Goal: Find specific fact: Find contact information

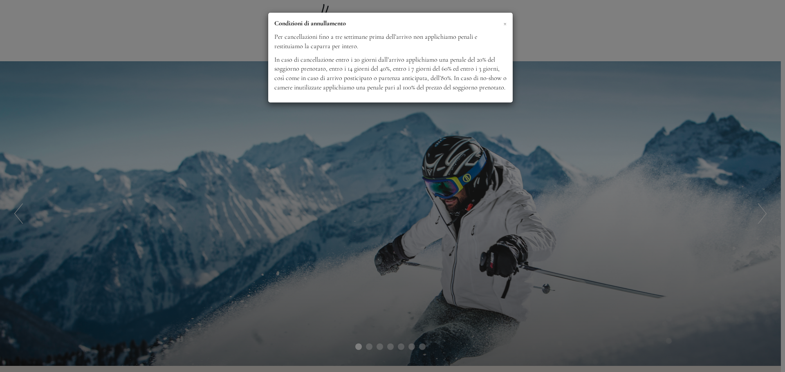
click at [503, 22] on span "×" at bounding box center [504, 23] width 3 height 10
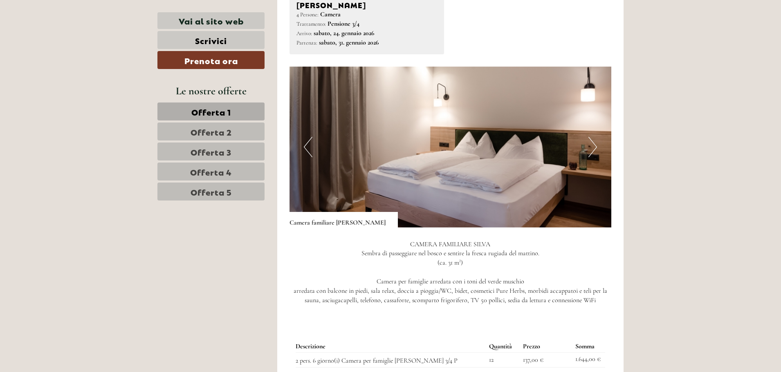
scroll to position [572, 0]
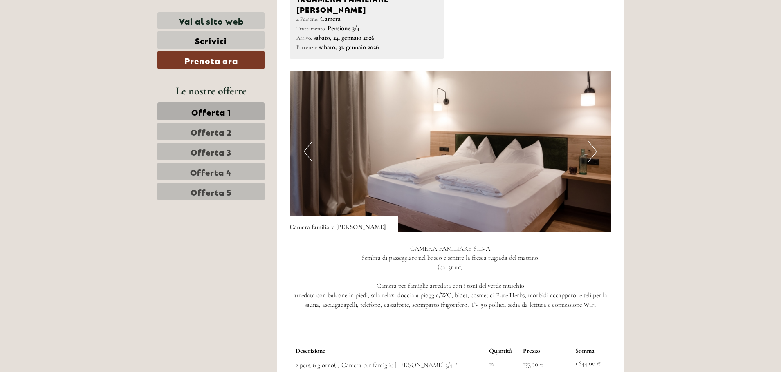
click at [587, 144] on img at bounding box center [450, 151] width 322 height 161
click at [589, 146] on button "Next" at bounding box center [592, 151] width 9 height 20
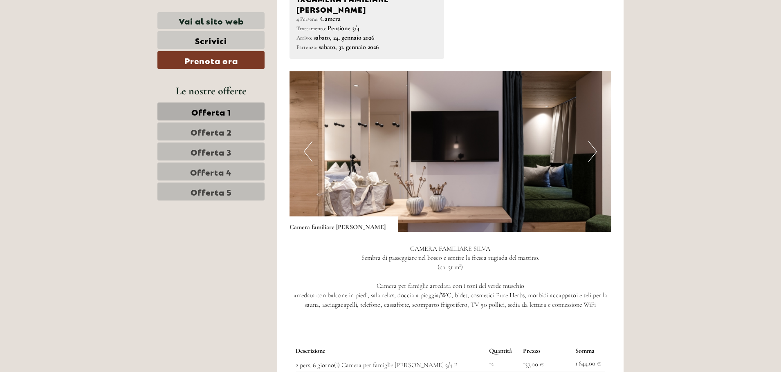
click at [589, 146] on button "Next" at bounding box center [592, 151] width 9 height 20
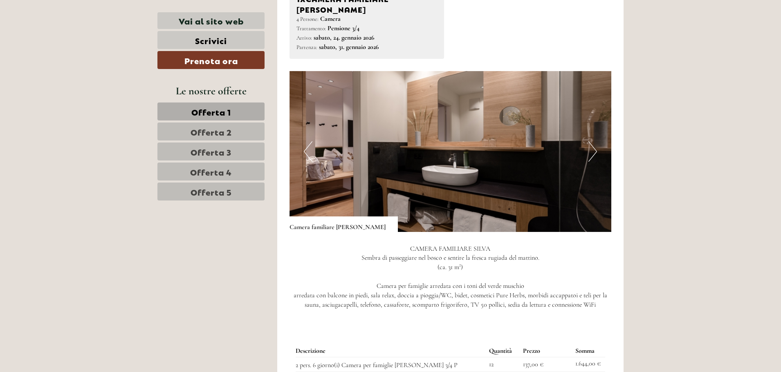
click at [589, 146] on button "Next" at bounding box center [592, 151] width 9 height 20
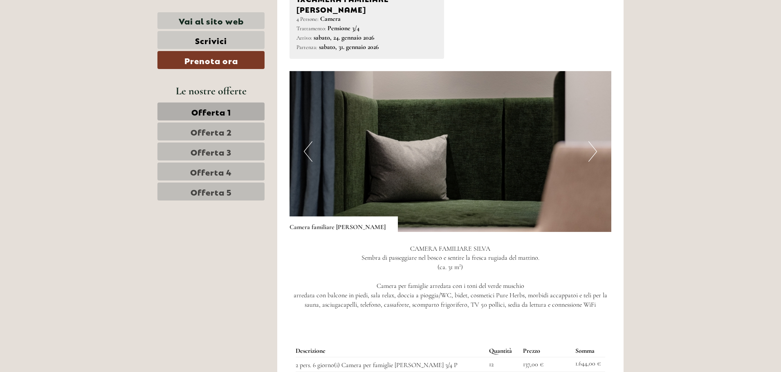
click at [589, 146] on button "Next" at bounding box center [592, 151] width 9 height 20
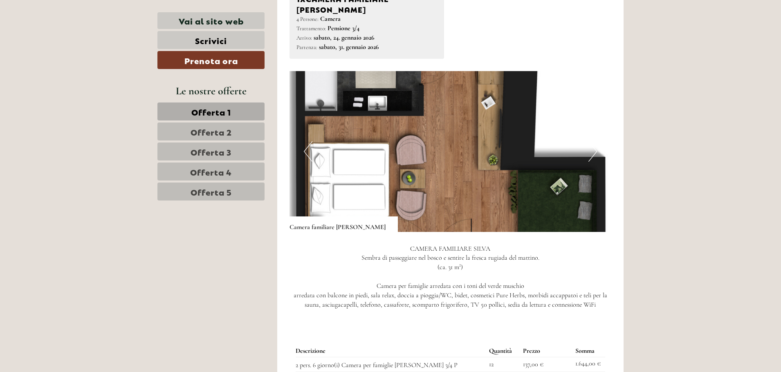
click at [589, 146] on button "Next" at bounding box center [592, 151] width 9 height 20
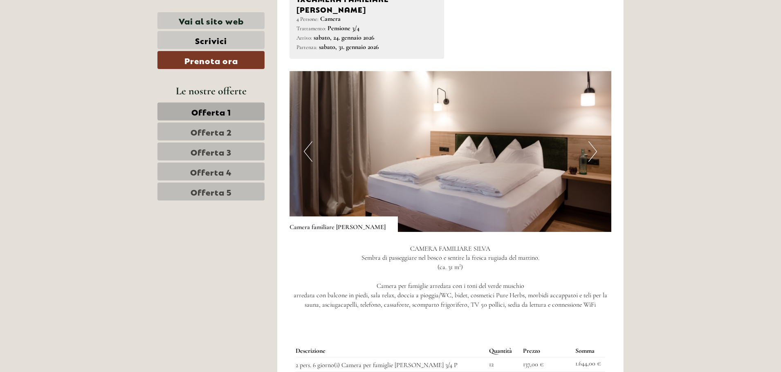
click at [589, 146] on button "Next" at bounding box center [592, 151] width 9 height 20
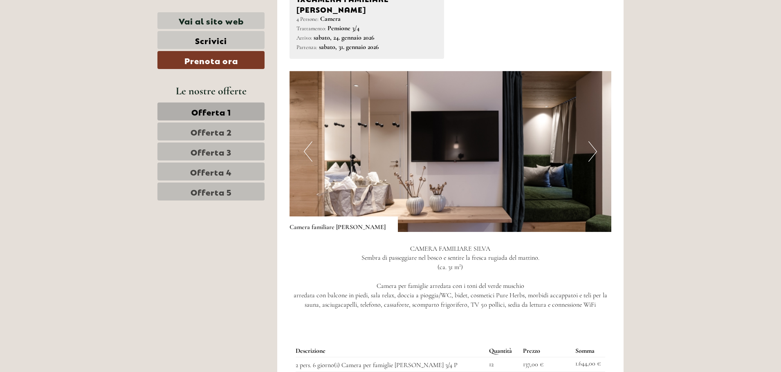
click at [589, 146] on button "Next" at bounding box center [592, 151] width 9 height 20
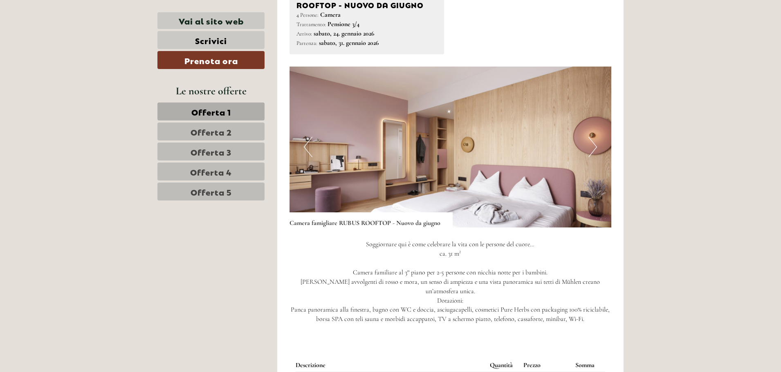
scroll to position [1185, 0]
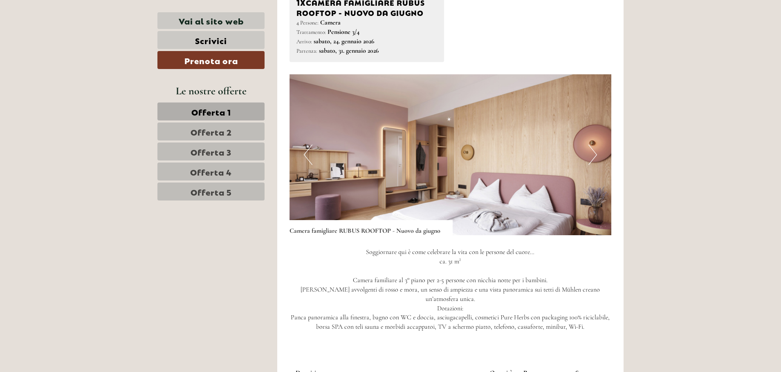
click at [593, 145] on button "Next" at bounding box center [592, 155] width 9 height 20
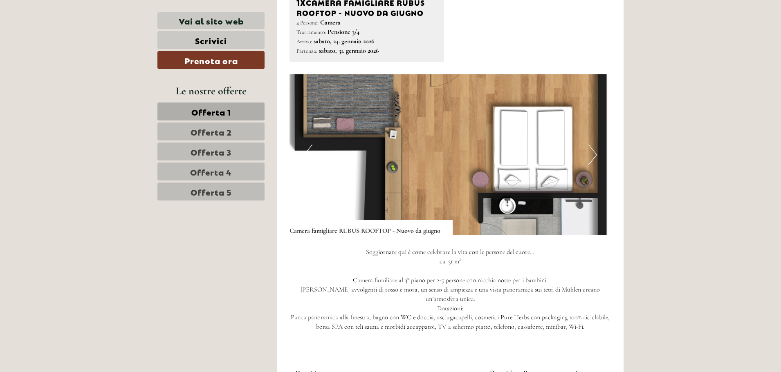
click at [593, 145] on button "Next" at bounding box center [592, 155] width 9 height 20
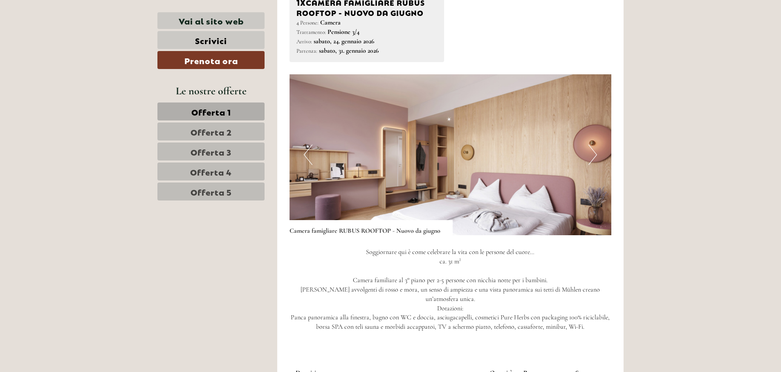
click at [593, 145] on button "Next" at bounding box center [592, 155] width 9 height 20
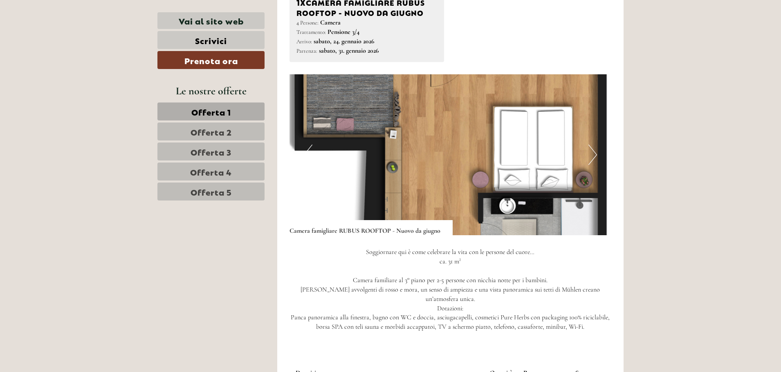
click at [593, 145] on button "Next" at bounding box center [592, 155] width 9 height 20
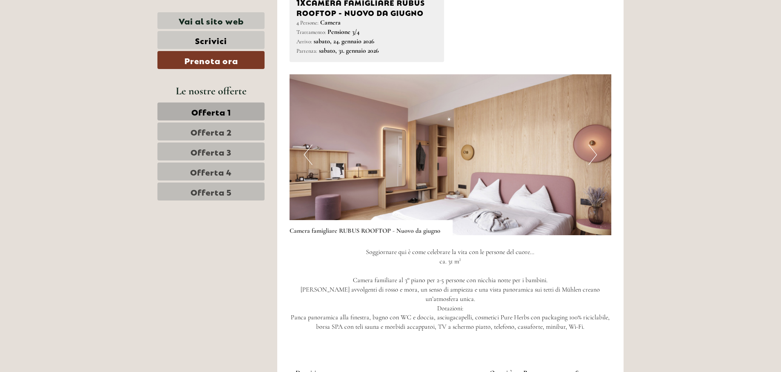
click at [593, 145] on button "Next" at bounding box center [592, 155] width 9 height 20
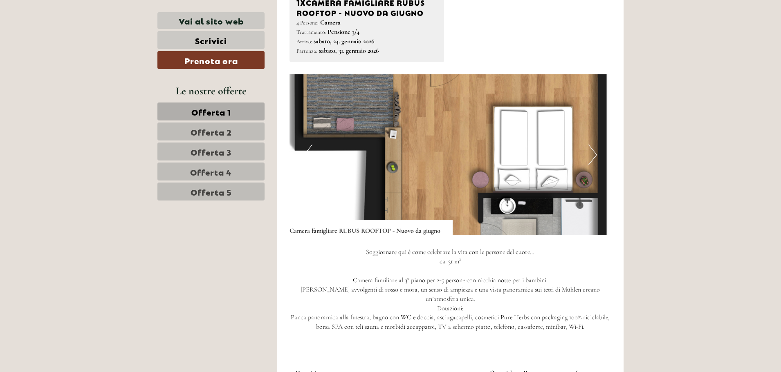
click at [593, 145] on button "Next" at bounding box center [592, 155] width 9 height 20
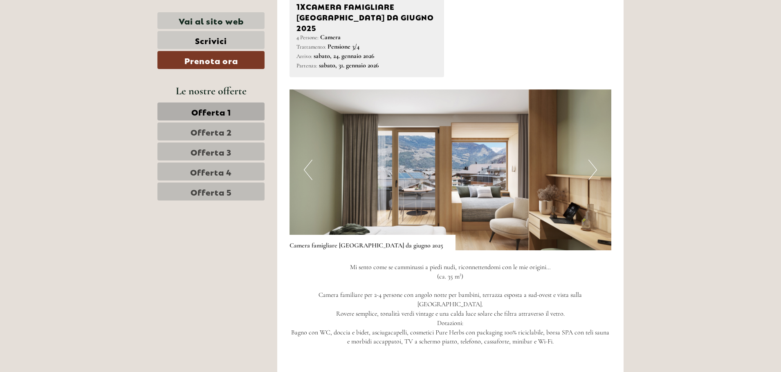
scroll to position [1839, 0]
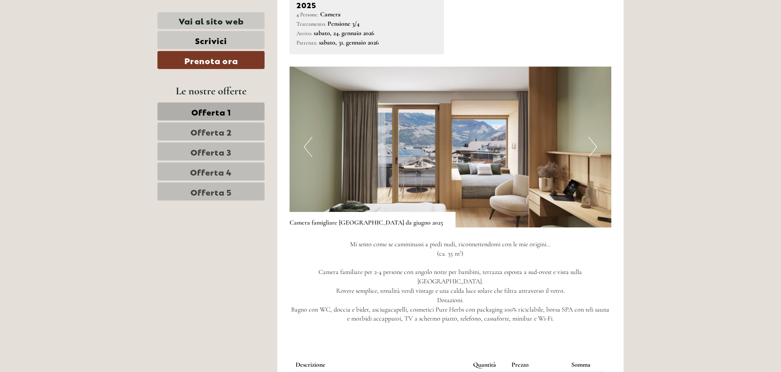
click at [583, 119] on img at bounding box center [450, 147] width 322 height 161
click at [592, 137] on button "Next" at bounding box center [592, 147] width 9 height 20
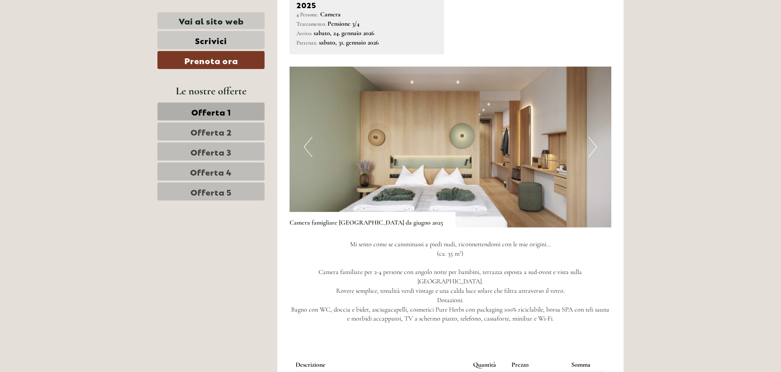
click at [592, 137] on button "Next" at bounding box center [592, 147] width 9 height 20
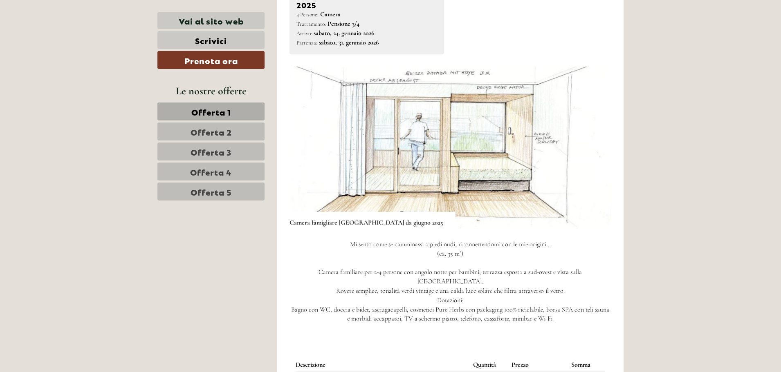
click at [592, 137] on button "Next" at bounding box center [592, 147] width 9 height 20
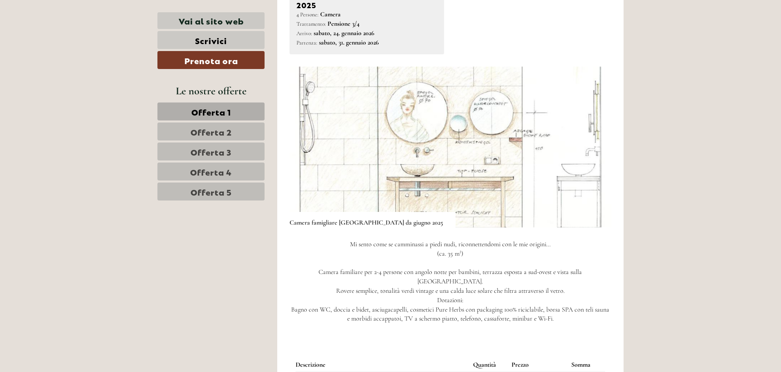
click at [592, 137] on button "Next" at bounding box center [592, 147] width 9 height 20
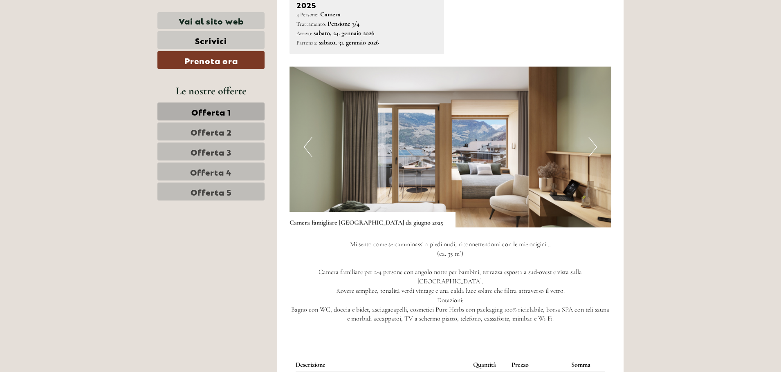
click at [592, 137] on button "Next" at bounding box center [592, 147] width 9 height 20
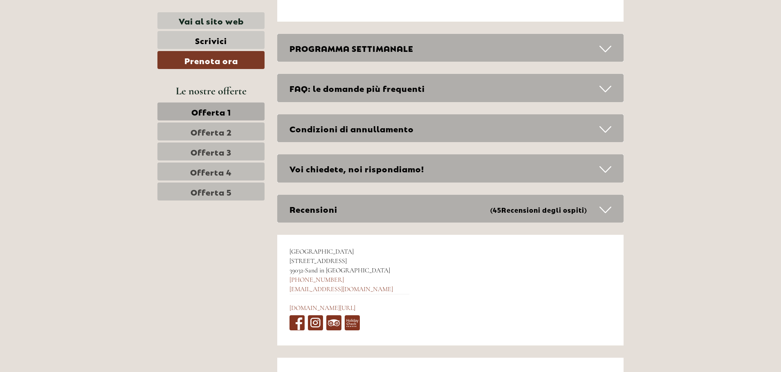
scroll to position [4292, 0]
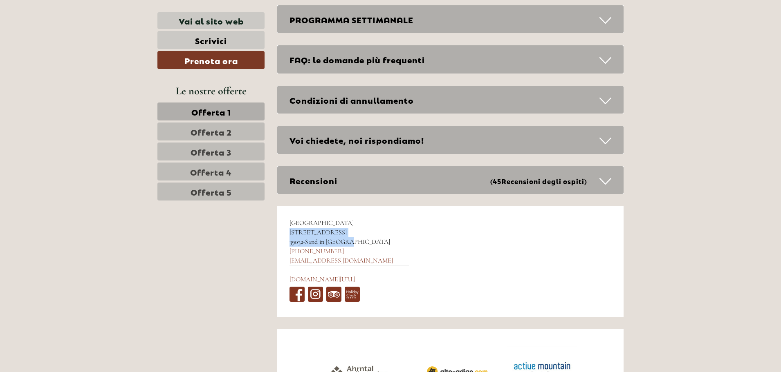
drag, startPoint x: 349, startPoint y: 202, endPoint x: 291, endPoint y: 195, distance: 58.5
click at [291, 206] on div "Hotel Mühlenerhof [STREET_ADDRESS] [PHONE_NUMBER] [EMAIL_ADDRESS][DOMAIN_NAME] …" at bounding box center [349, 261] width 144 height 111
copy div "[STREET_ADDRESS]"
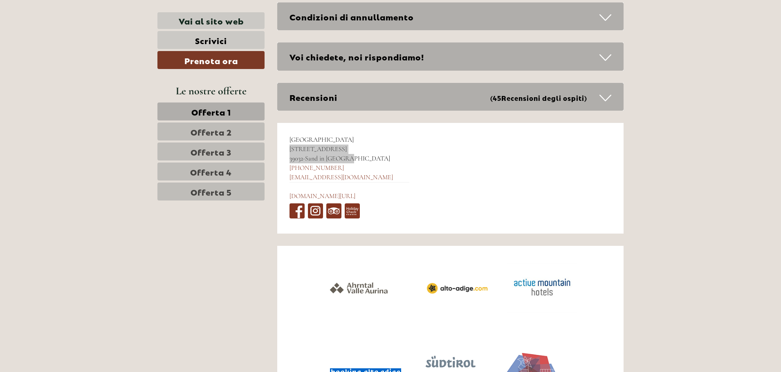
scroll to position [4366, 0]
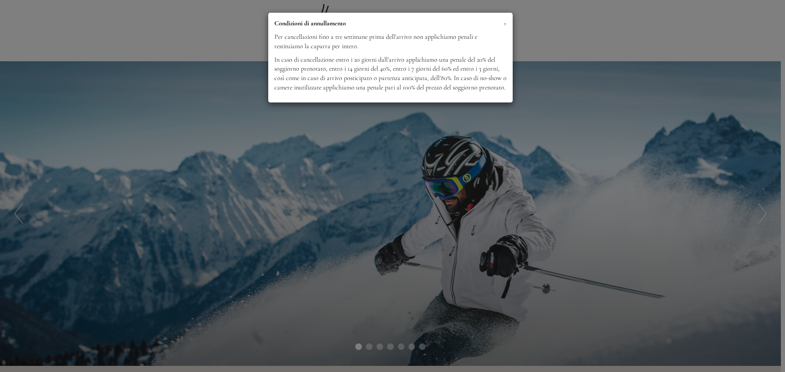
click at [505, 22] on span "×" at bounding box center [504, 23] width 3 height 10
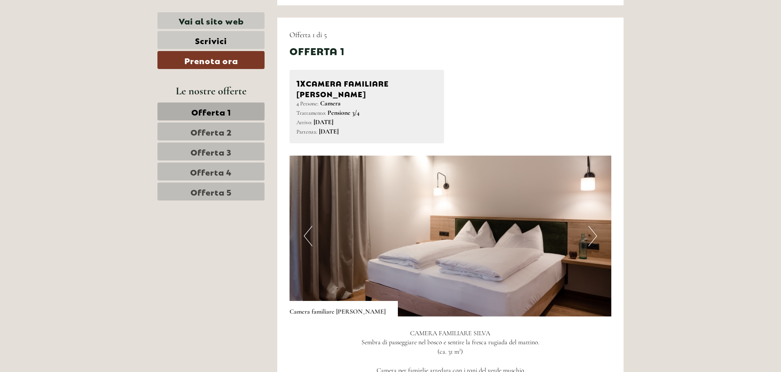
scroll to position [450, 0]
